Goal: Task Accomplishment & Management: Manage account settings

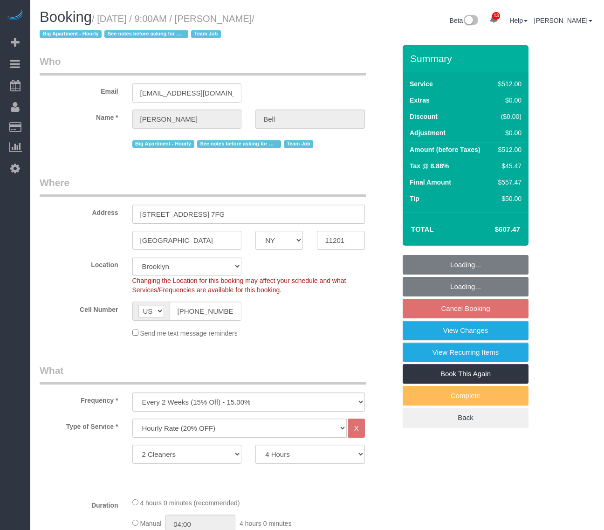
select select "NY"
select select "2"
select select "240"
select select "spot2"
select select "number:89"
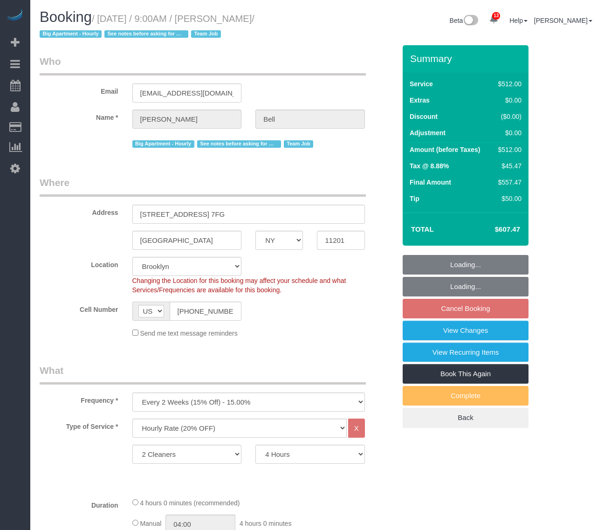
select select "number:90"
select select "number:15"
select select "number:5"
select select "object:1444"
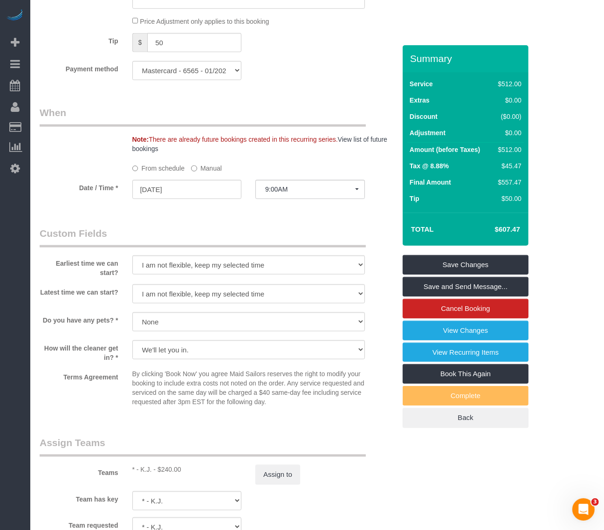
drag, startPoint x: 386, startPoint y: 226, endPoint x: 380, endPoint y: 238, distance: 12.7
click at [386, 226] on div "Earliest time we can start? I am not flexible, keep my selected time 8:00 AM 9:…" at bounding box center [218, 251] width 370 height 51
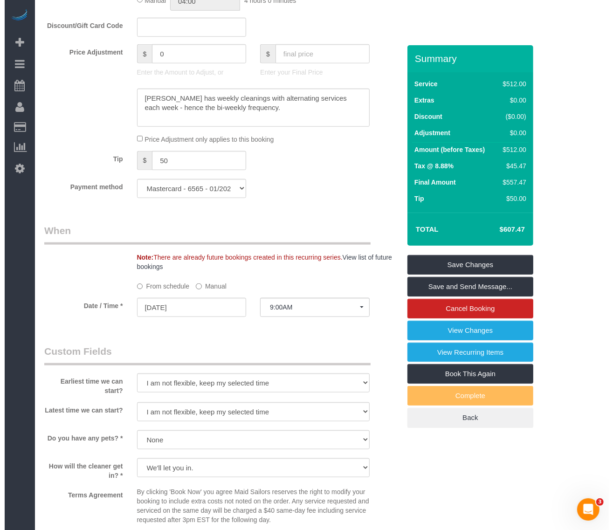
scroll to position [524, 0]
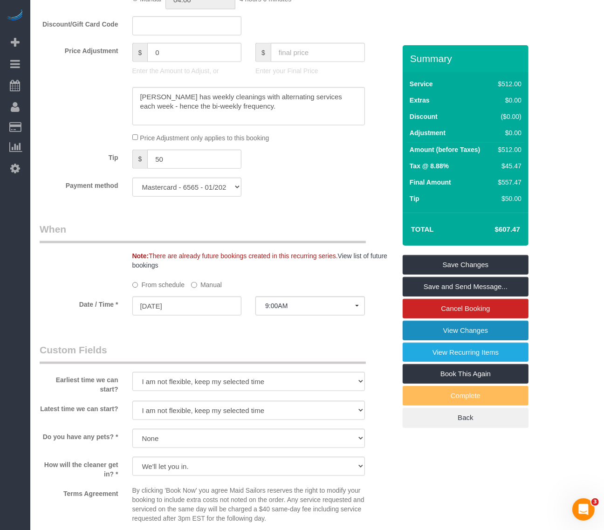
click at [476, 334] on link "View Changes" at bounding box center [466, 331] width 126 height 20
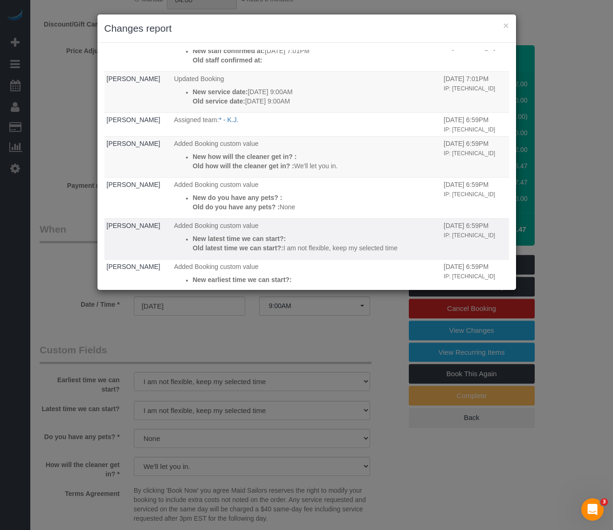
scroll to position [70, 0]
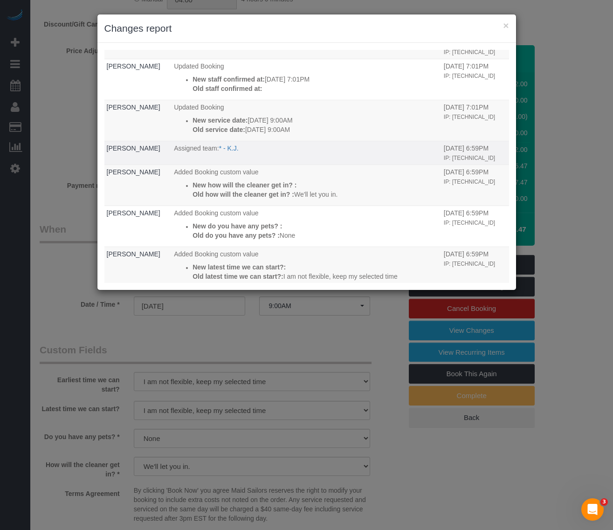
drag, startPoint x: 435, startPoint y: 148, endPoint x: 496, endPoint y: 150, distance: 61.5
click at [496, 150] on tr "[PERSON_NAME] Assigned team: * - K.J. [DATE] 6:59PM IP: [TECHNICAL_ID]" at bounding box center [306, 153] width 404 height 24
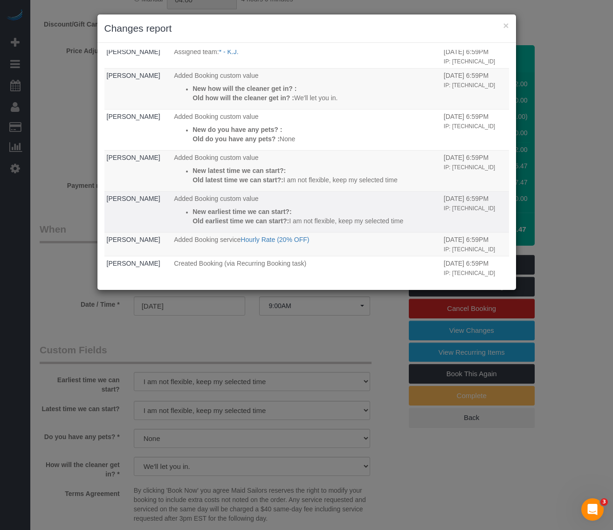
scroll to position [187, 0]
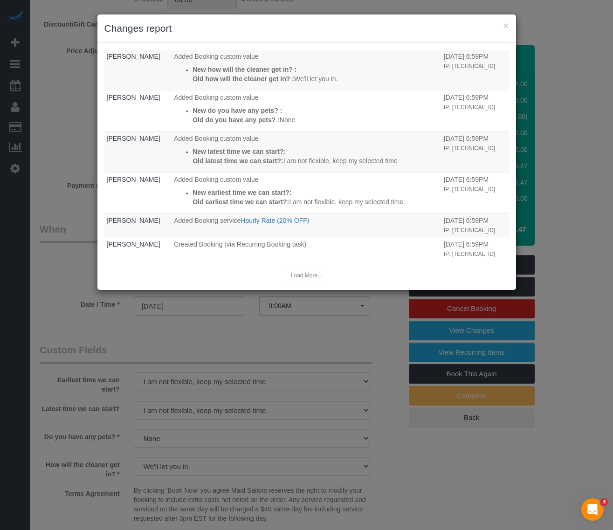
click at [304, 275] on div "Load More..." at bounding box center [306, 275] width 404 height 14
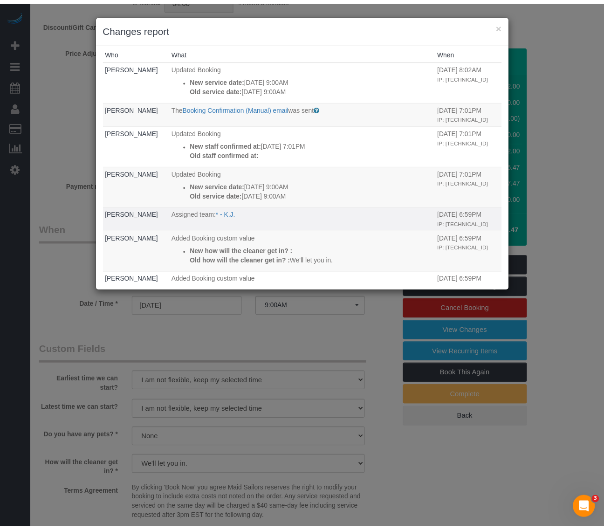
scroll to position [0, 0]
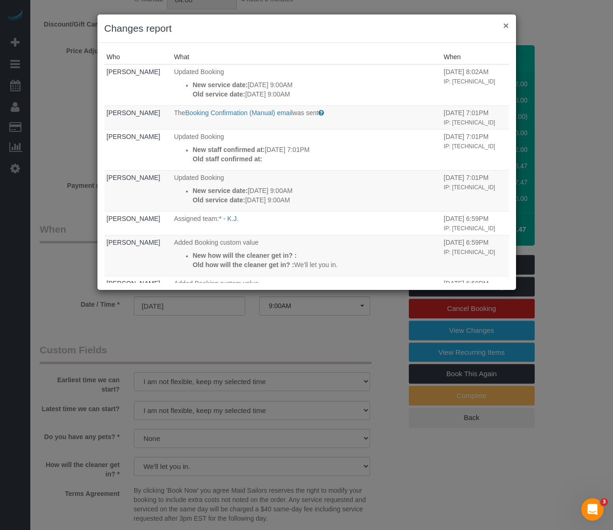
click at [506, 23] on button "×" at bounding box center [506, 26] width 6 height 10
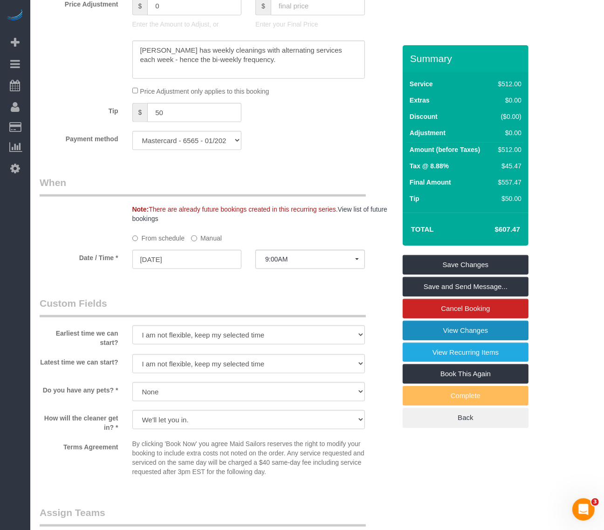
scroll to position [641, 0]
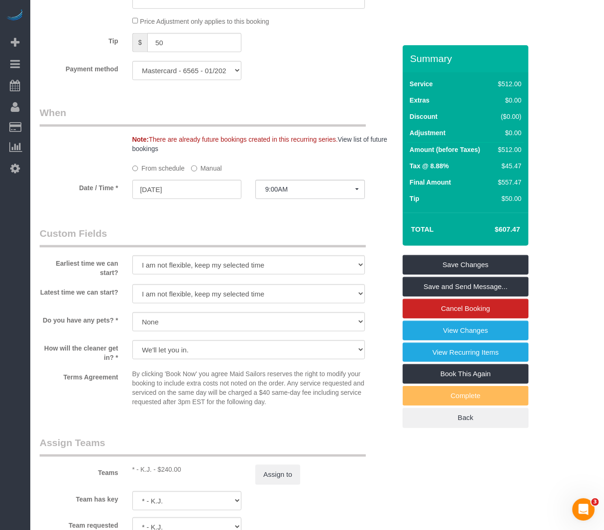
drag, startPoint x: 180, startPoint y: 471, endPoint x: 139, endPoint y: 470, distance: 41.5
click at [139, 470] on div "* - K.J. - $240.00" at bounding box center [186, 469] width 109 height 9
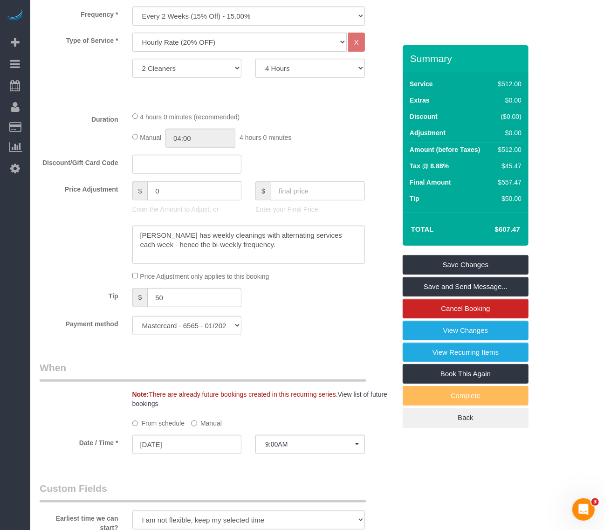
scroll to position [116, 0]
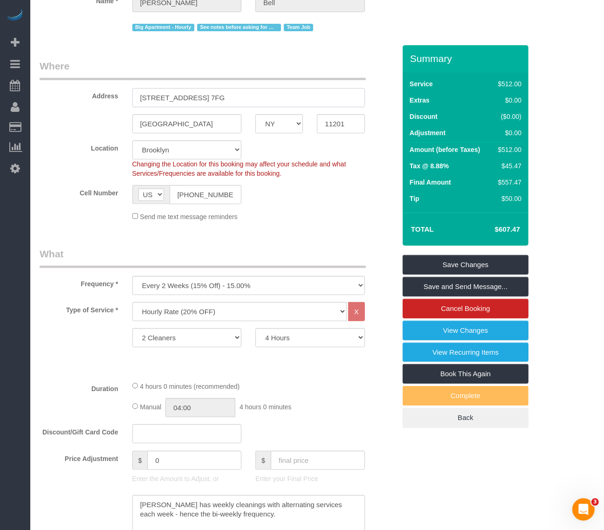
click at [50, 98] on div "Address [STREET_ADDRESS] 7FG" at bounding box center [218, 83] width 370 height 48
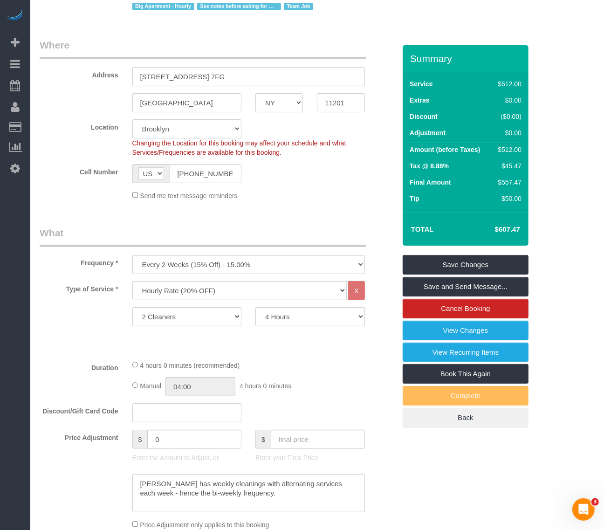
scroll to position [0, 0]
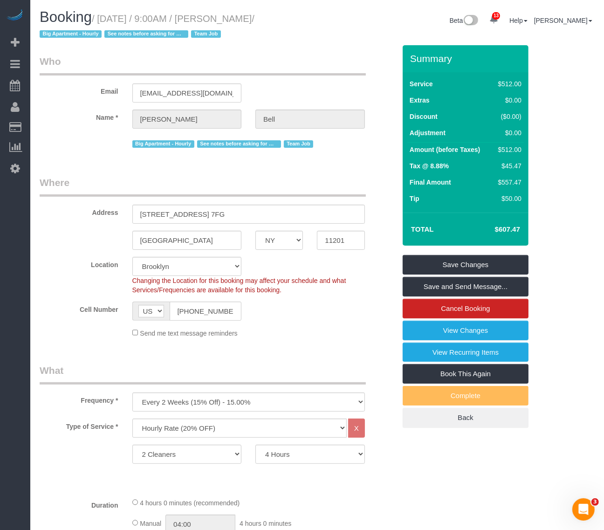
click at [350, 179] on legend "Where" at bounding box center [203, 186] width 326 height 21
click at [336, 271] on div "Location [GEOGRAPHIC_DATA] [GEOGRAPHIC_DATA] [GEOGRAPHIC_DATA] [GEOGRAPHIC_DATA…" at bounding box center [218, 276] width 370 height 38
drag, startPoint x: 262, startPoint y: 204, endPoint x: 67, endPoint y: 210, distance: 195.3
click at [67, 210] on div "Address [STREET_ADDRESS] 7FG" at bounding box center [218, 200] width 370 height 48
copy div "Address"
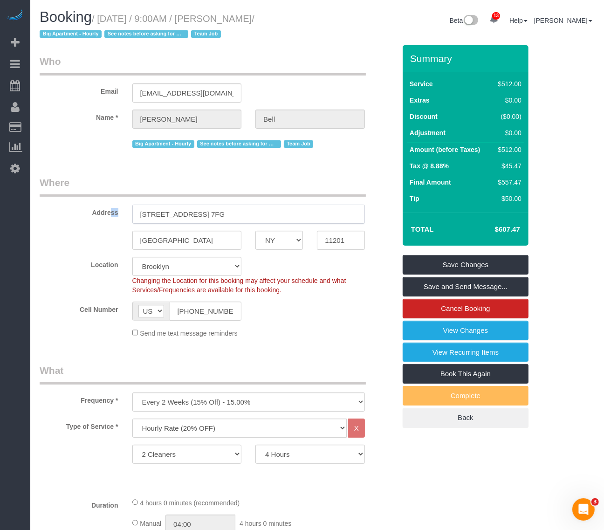
click at [249, 209] on input "[STREET_ADDRESS] 7FG" at bounding box center [248, 214] width 232 height 19
drag, startPoint x: 242, startPoint y: 212, endPoint x: 99, endPoint y: 212, distance: 143.5
click at [99, 212] on div "Address [STREET_ADDRESS] 7FG" at bounding box center [218, 200] width 370 height 48
click at [318, 254] on fieldset "Where Address [STREET_ADDRESS] 7FG [GEOGRAPHIC_DATA] AK AL AR AZ CA CO CT DC DE…" at bounding box center [218, 260] width 356 height 169
drag, startPoint x: 140, startPoint y: 241, endPoint x: 275, endPoint y: 239, distance: 135.6
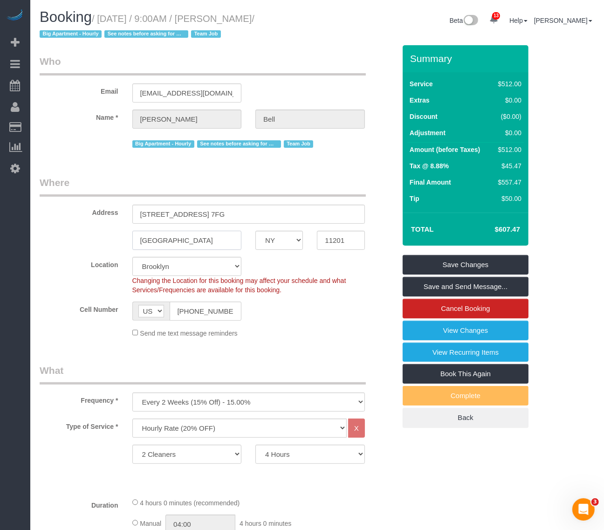
click at [275, 239] on div "[GEOGRAPHIC_DATA] AK AL AR AZ CA CO CT DC DE [GEOGRAPHIC_DATA] [GEOGRAPHIC_DATA…" at bounding box center [218, 240] width 370 height 19
click at [335, 242] on input "11201" at bounding box center [341, 240] width 48 height 19
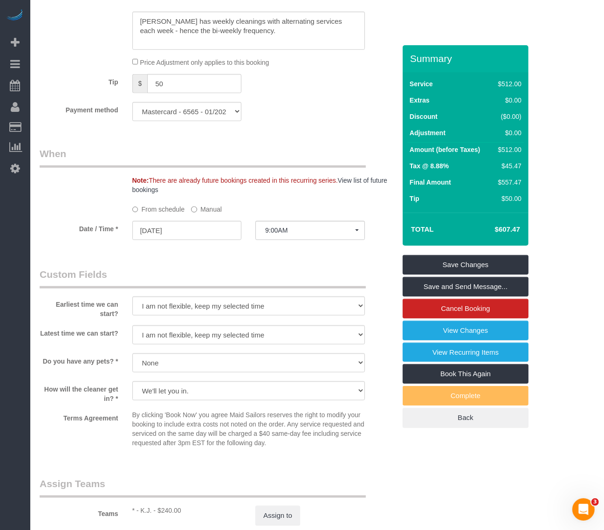
scroll to position [699, 0]
